Goal: Communication & Community: Answer question/provide support

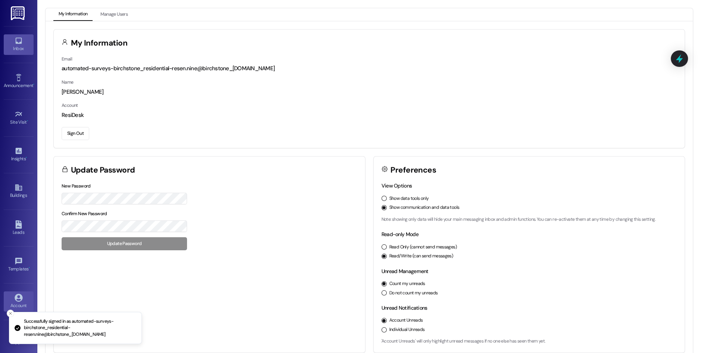
click at [14, 50] on div "Inbox" at bounding box center [18, 48] width 37 height 7
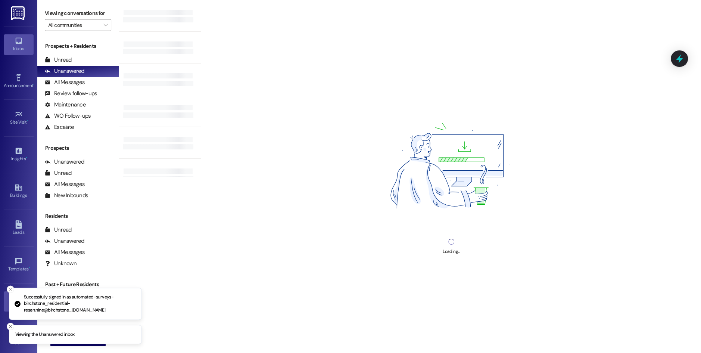
drag, startPoint x: 9, startPoint y: 324, endPoint x: 6, endPoint y: 304, distance: 20.3
click at [9, 324] on button "Close toast" at bounding box center [10, 326] width 7 height 7
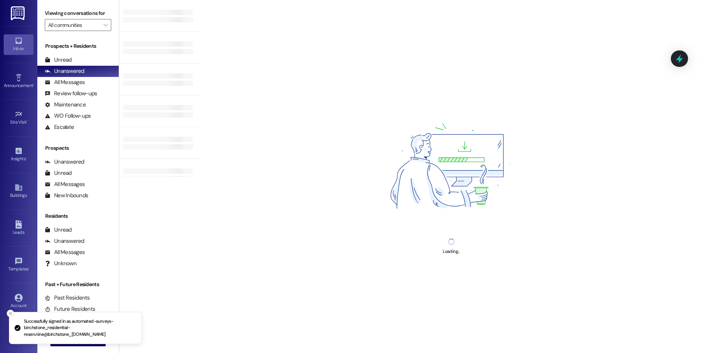
click at [10, 315] on icon "Close toast" at bounding box center [10, 313] width 4 height 4
click at [69, 337] on span "New Message" at bounding box center [82, 340] width 31 height 8
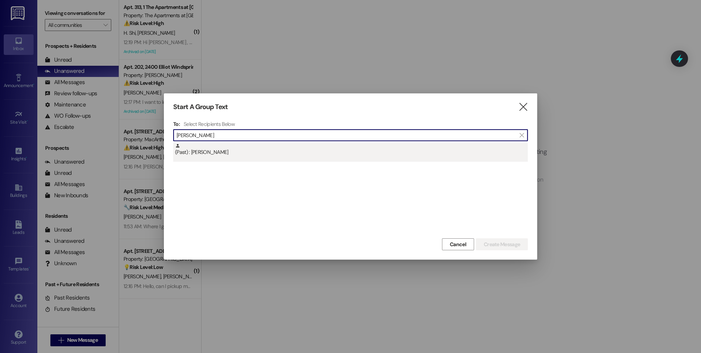
type input "[PERSON_NAME]"
click at [294, 159] on div "(Past) : Crystal Thomas" at bounding box center [350, 152] width 355 height 19
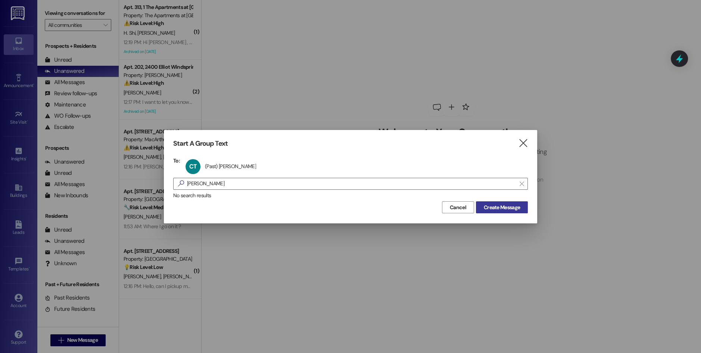
click at [502, 202] on button "Create Message" at bounding box center [502, 207] width 52 height 12
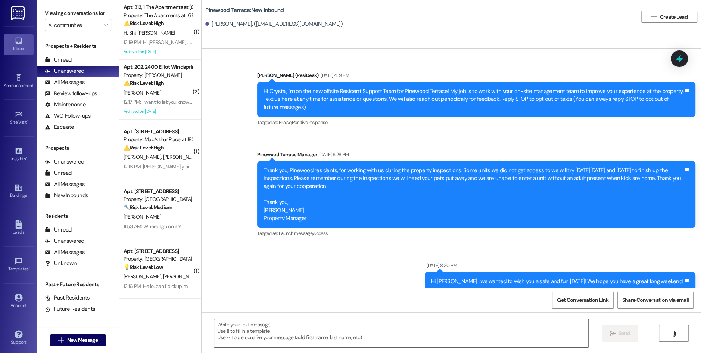
type textarea "Fetching suggested responses. Please feel free to read through the conversation…"
click at [102, 25] on span "" at bounding box center [105, 25] width 7 height 12
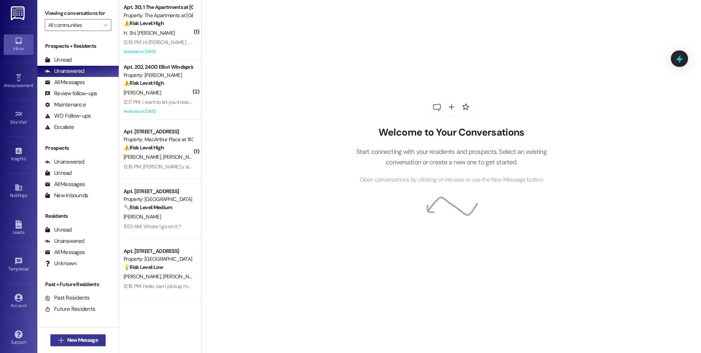
click at [78, 337] on span "New Message" at bounding box center [82, 340] width 31 height 8
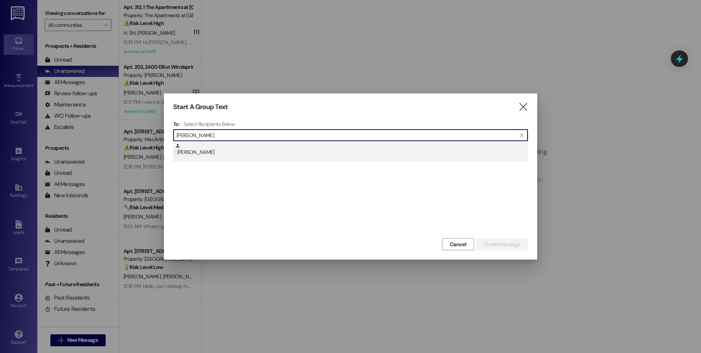
type input "[PERSON_NAME]"
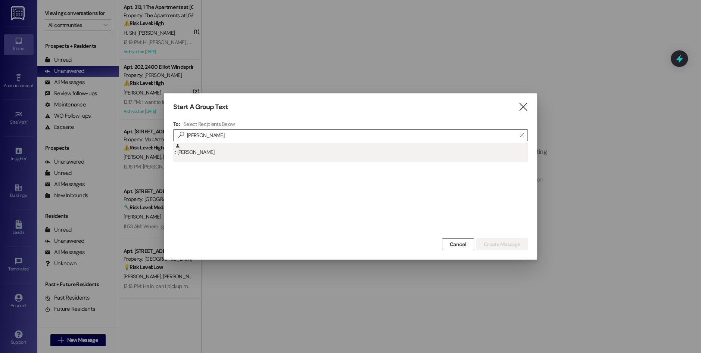
click at [212, 157] on div ": [PERSON_NAME]" at bounding box center [350, 152] width 355 height 19
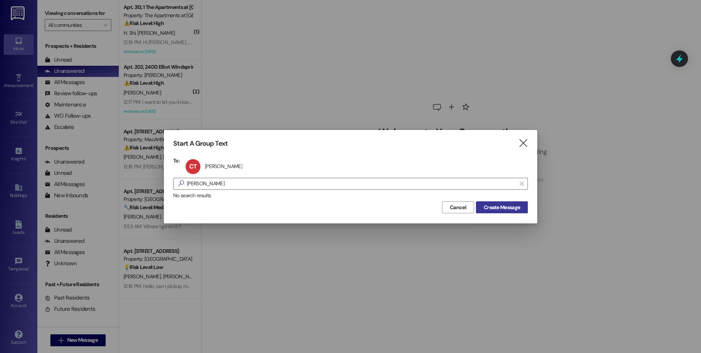
click at [493, 204] on span "Create Message" at bounding box center [502, 208] width 36 height 8
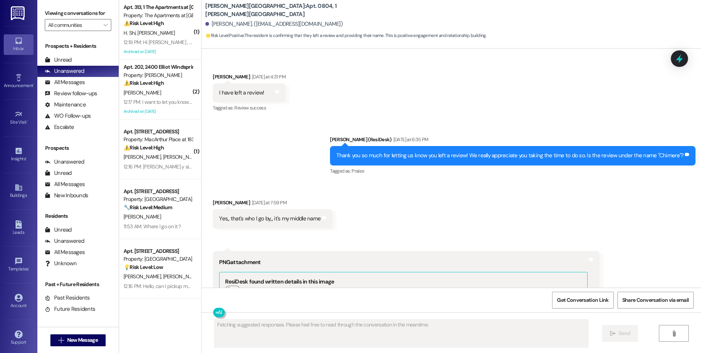
scroll to position [10909, 0]
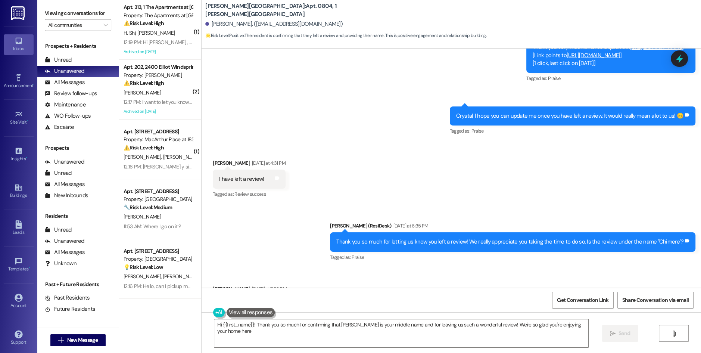
type textarea "Hi {{first_name}}! Thank you so much for confirming that [PERSON_NAME] is your …"
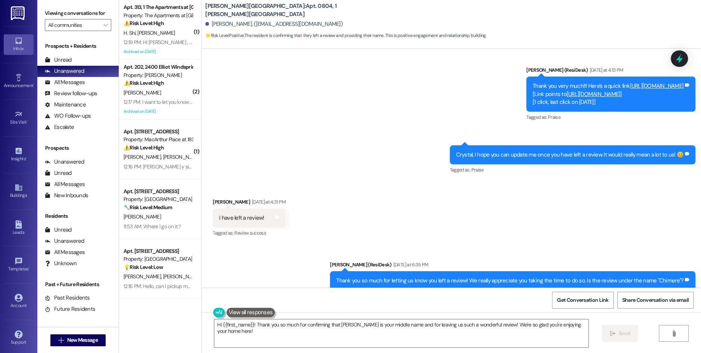
scroll to position [10869, 0]
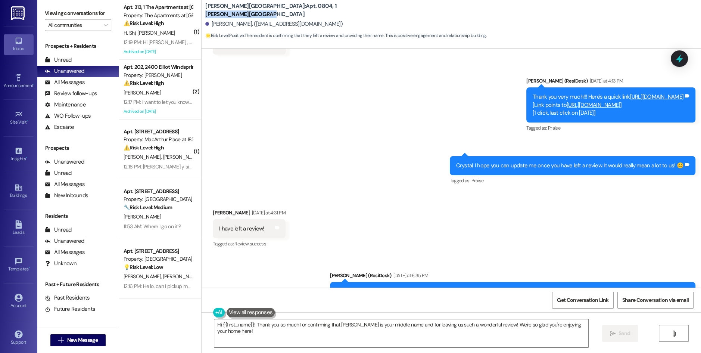
drag, startPoint x: 284, startPoint y: 9, endPoint x: 343, endPoint y: 10, distance: 59.8
click at [343, 10] on div "[PERSON_NAME][GEOGRAPHIC_DATA]: Apt. 0804, 1 [PERSON_NAME][GEOGRAPHIC_DATA]" at bounding box center [279, 10] width 149 height 9
copy b "[PERSON_NAME][GEOGRAPHIC_DATA]"
click at [597, 297] on span "Get Conversation Link" at bounding box center [583, 300] width 52 height 8
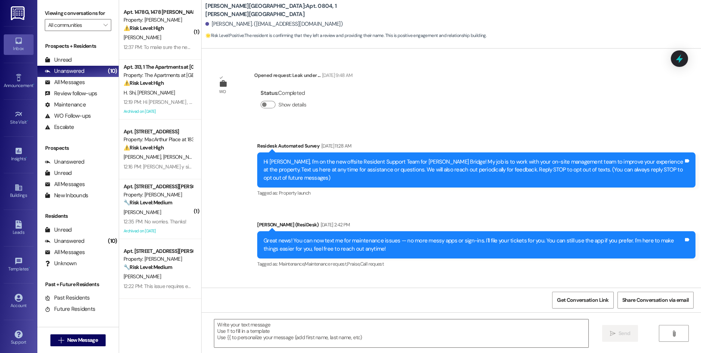
scroll to position [11222, 0]
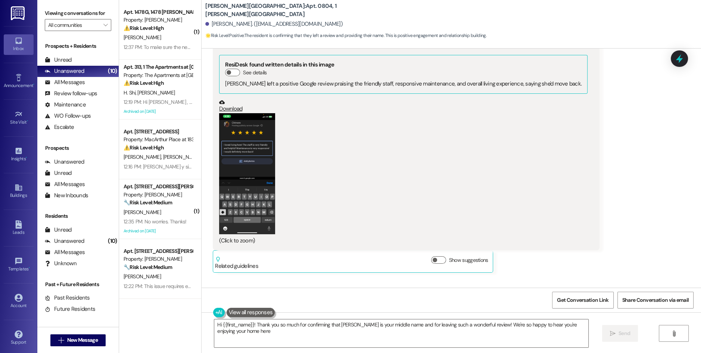
type textarea "Hi {{first_name}}! Thank you so much for confirming that [PERSON_NAME] is your …"
